Goal: Obtain resource: Obtain resource

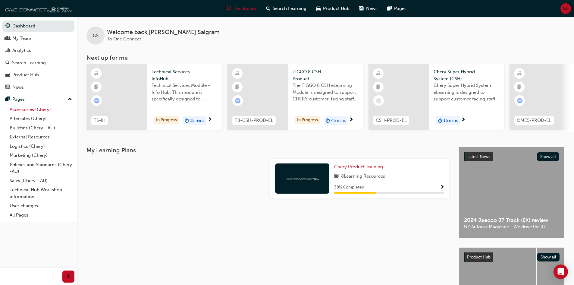
click at [30, 108] on link "Accessories (Chery)" at bounding box center [40, 109] width 67 height 9
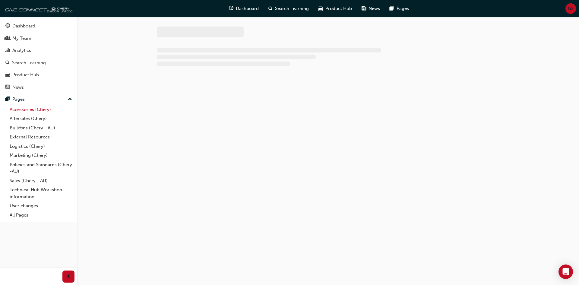
click at [29, 108] on link "Accessories (Chery)" at bounding box center [40, 109] width 67 height 9
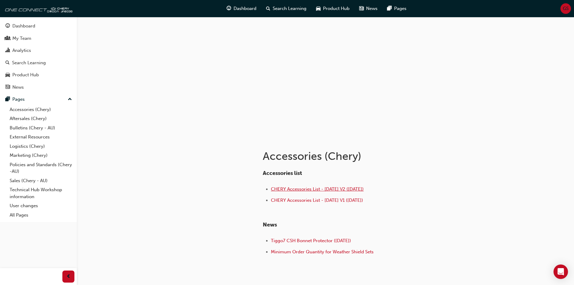
click at [320, 187] on span "CHERY Accessories List - [DATE] V2 ([DATE])" at bounding box center [317, 188] width 93 height 5
click at [325, 240] on span "Tiggo7 CSH Bonnet Protector ([DATE])" at bounding box center [311, 240] width 80 height 5
click at [28, 108] on link "Accessories (Chery)" at bounding box center [40, 109] width 67 height 9
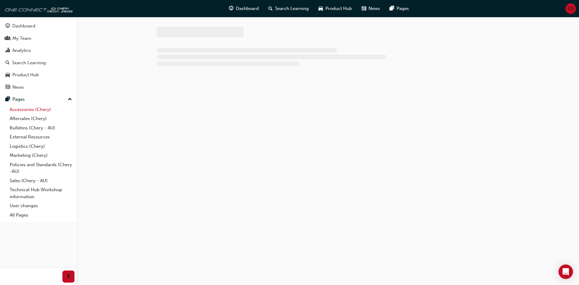
click at [28, 108] on link "Accessories (Chery)" at bounding box center [40, 109] width 67 height 9
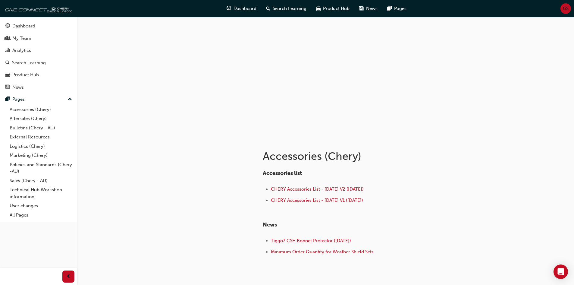
click at [342, 188] on span "CHERY Accessories List - [DATE] V2 ([DATE])" at bounding box center [317, 188] width 93 height 5
